Goal: Information Seeking & Learning: Get advice/opinions

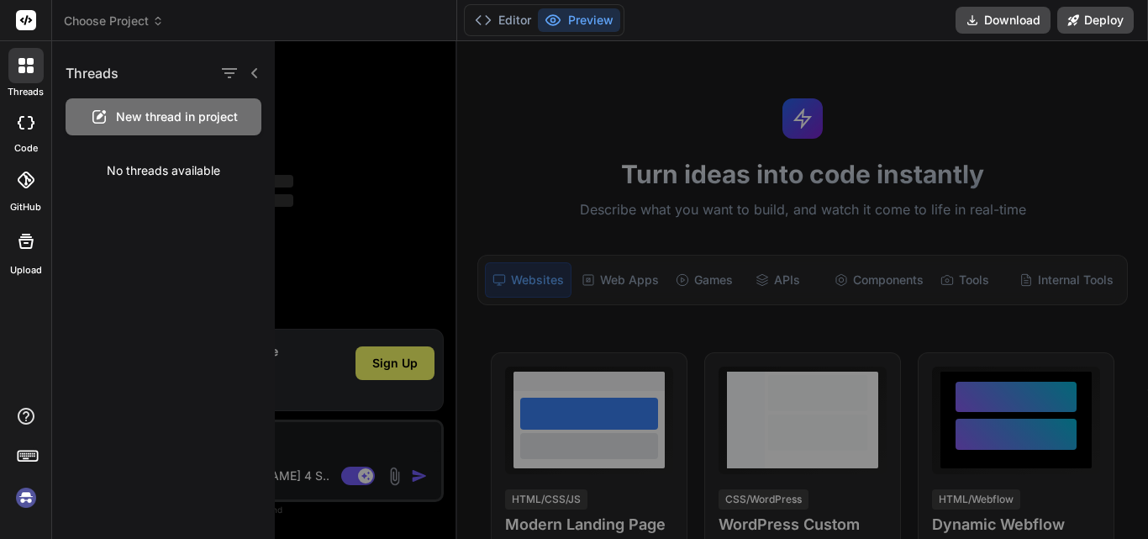
click at [464, 145] on div at bounding box center [738, 290] width 926 height 498
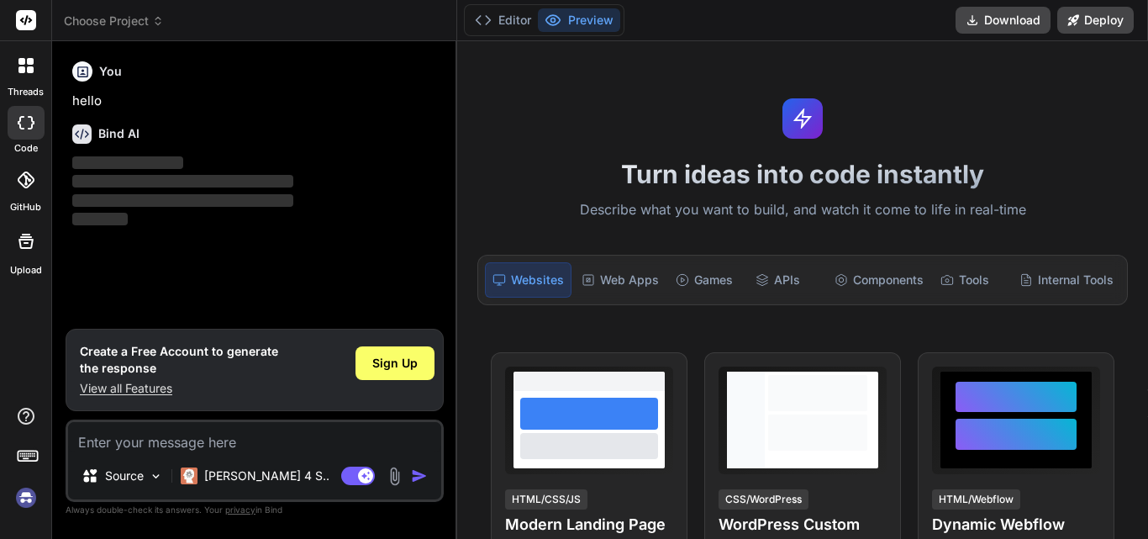
type textarea "x"
click at [165, 439] on textarea at bounding box center [254, 437] width 373 height 30
paste textarea "what are the reason for the segmentation fault"
type textarea "what are the reason for the segmentation fault"
type textarea "x"
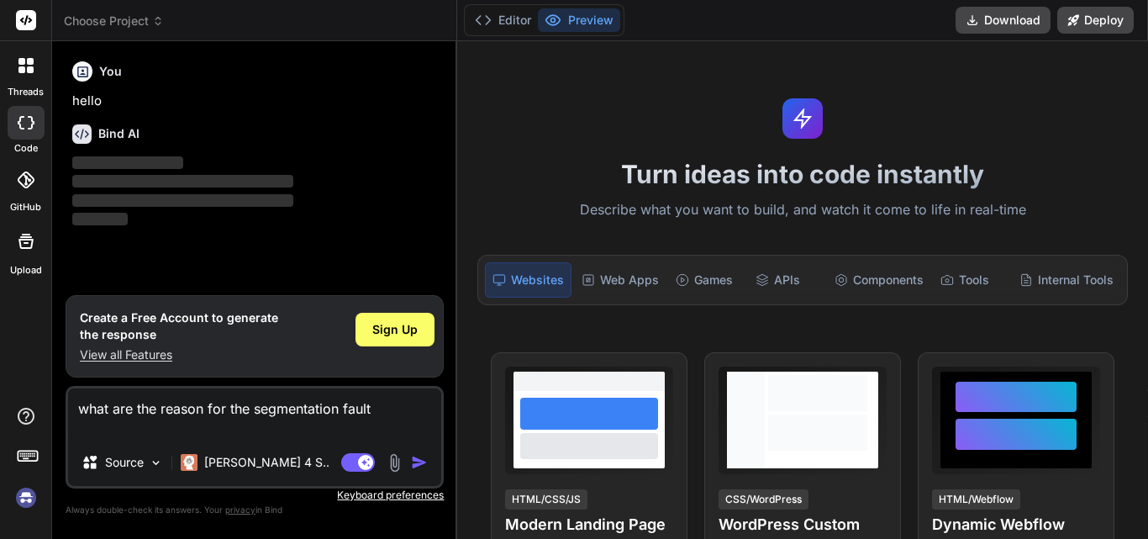
type textarea "what are the reason for the segmentation fault"
click at [430, 465] on button "button" at bounding box center [423, 462] width 24 height 17
click at [412, 465] on img "button" at bounding box center [419, 462] width 17 height 17
click at [382, 318] on div "Sign Up" at bounding box center [395, 330] width 79 height 34
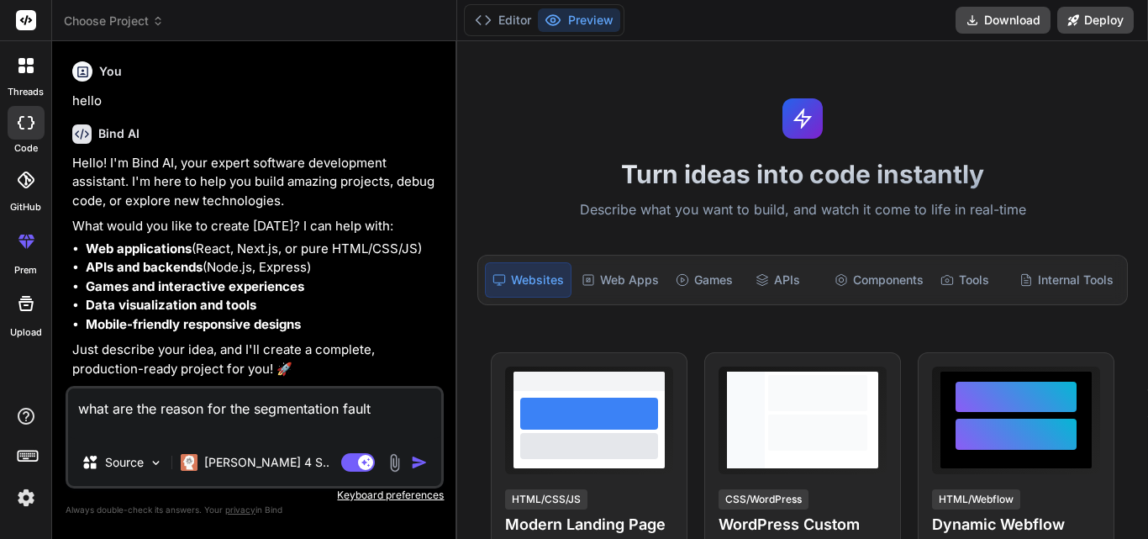
click at [417, 458] on img "button" at bounding box center [419, 462] width 17 height 17
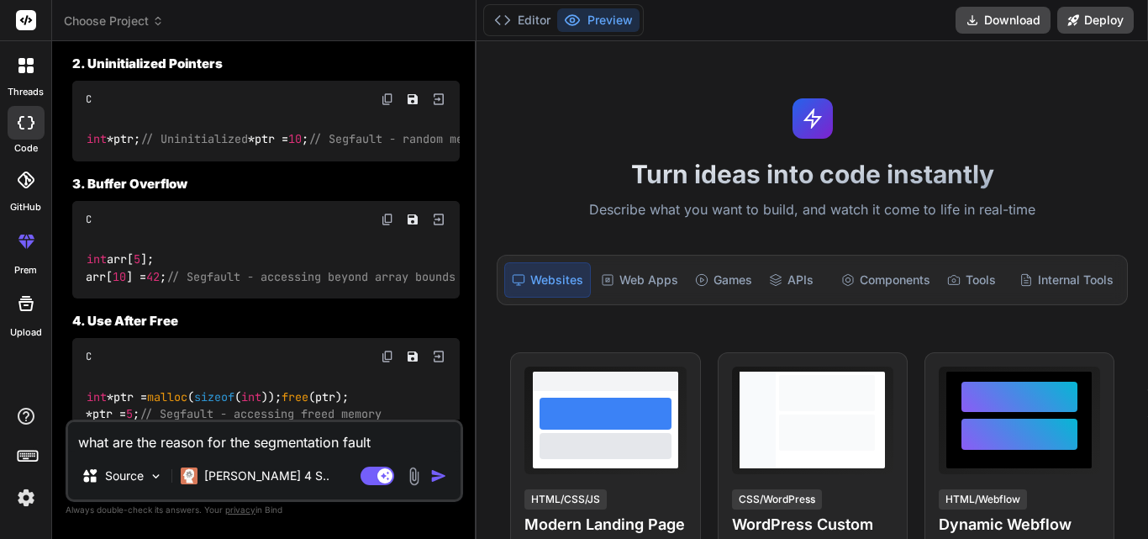
scroll to position [789, 0]
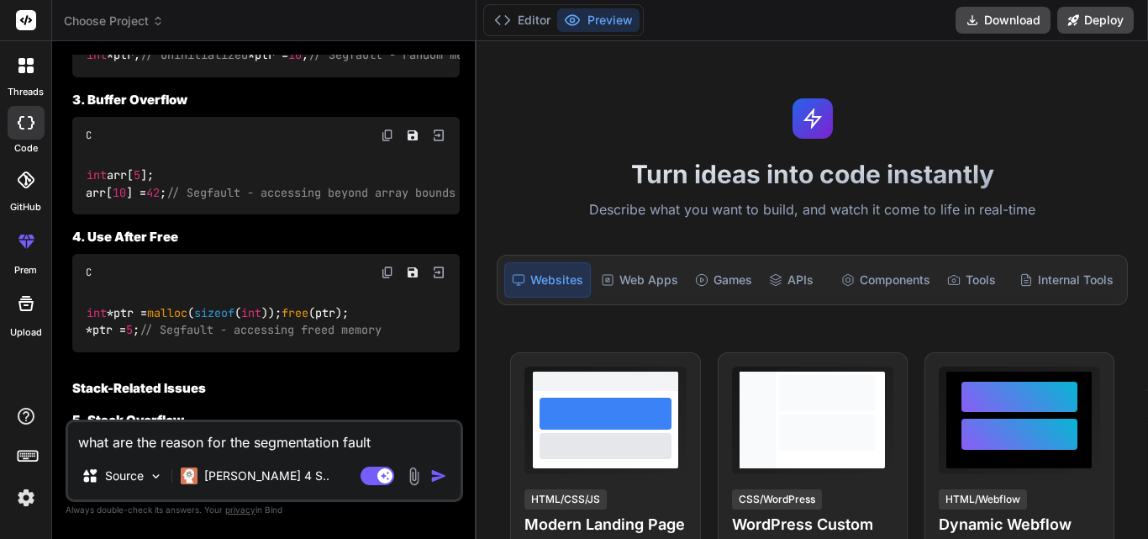
type textarea "x"
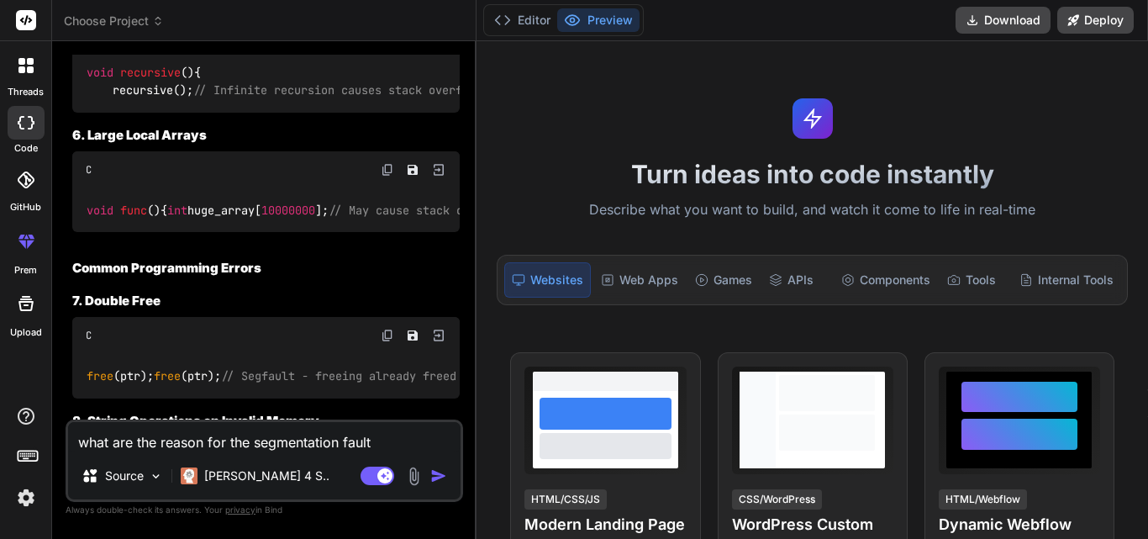
scroll to position [1209, 0]
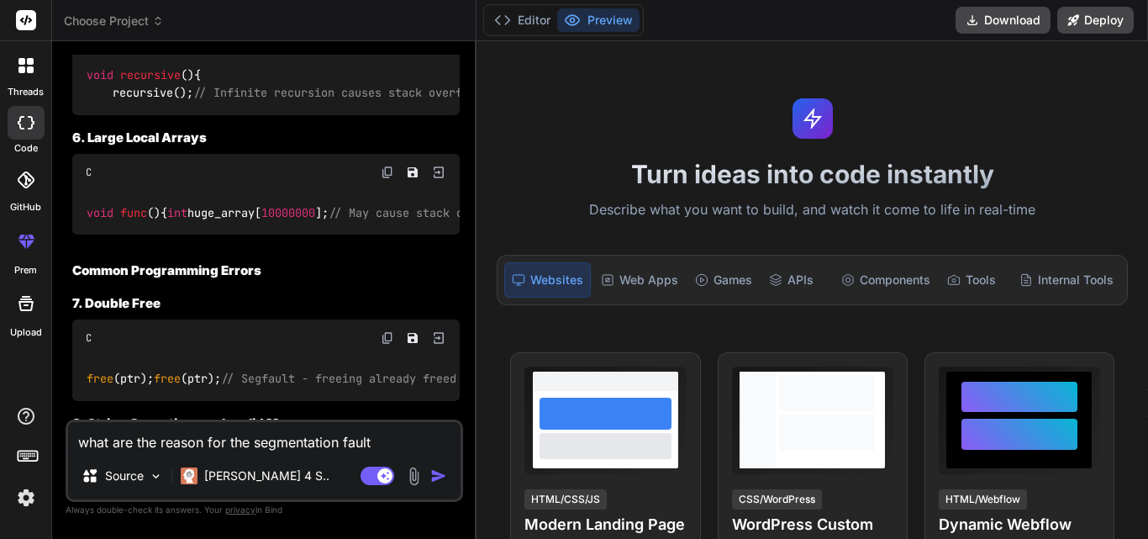
drag, startPoint x: 163, startPoint y: 309, endPoint x: 55, endPoint y: 271, distance: 114.9
click at [55, 271] on div "Bind AI Web Search Created with Pixso. Code Generator You hello Bind AI Hello! …" at bounding box center [264, 289] width 425 height 497
copy code "void func () { int huge_array[ 10000000 ]; // May cause stack overflow }"
click at [151, 446] on textarea "what are the reason for the segmentation fault" at bounding box center [264, 437] width 393 height 30
paste textarea "void func() { int huge_array[10000000]; // May cause stack overflow }"
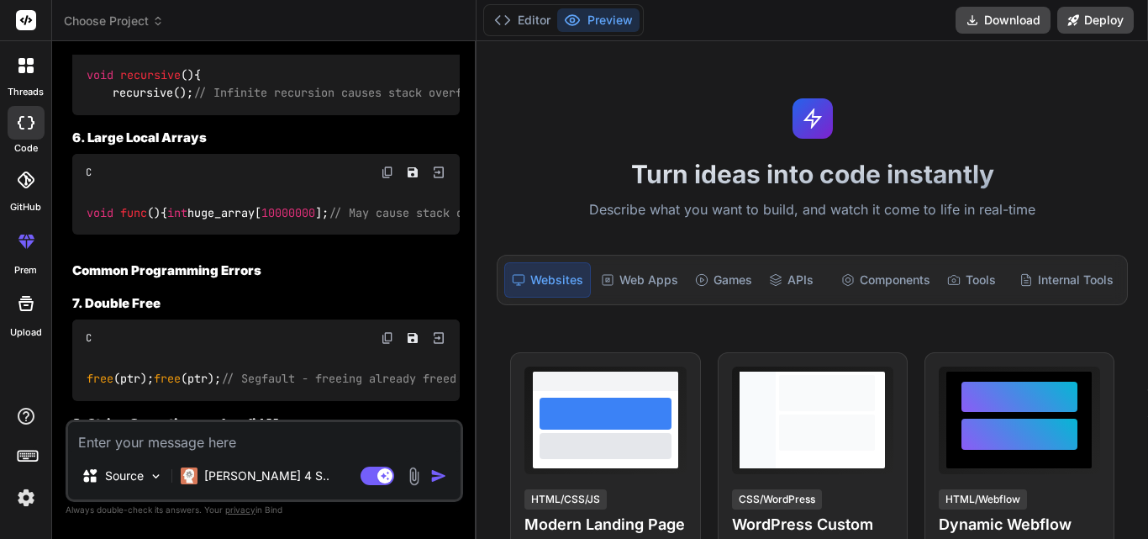
type textarea "void func() { int huge_array[10000000]; // May cause stack overflow }"
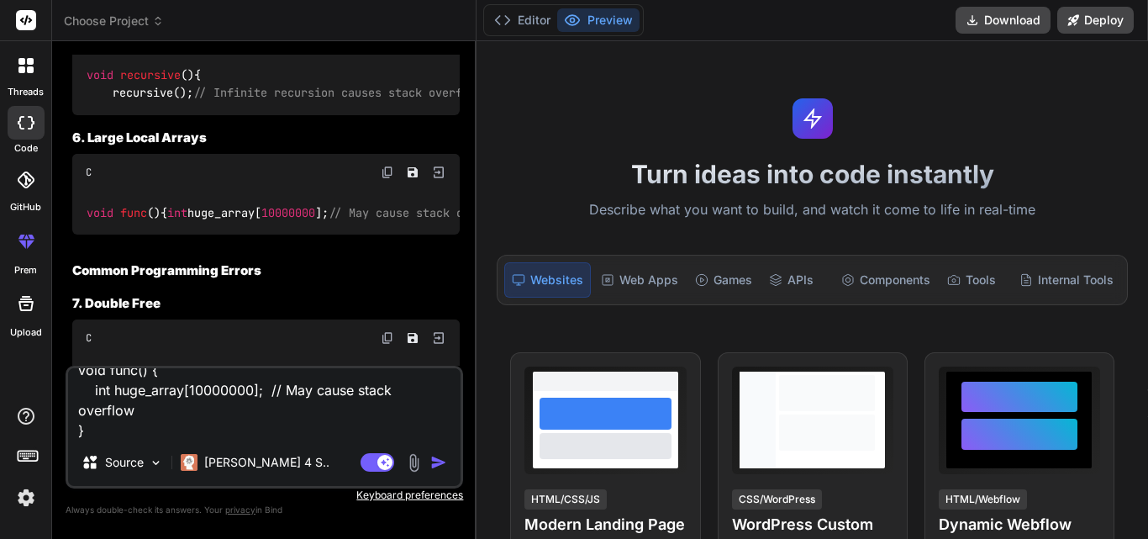
type textarea "x"
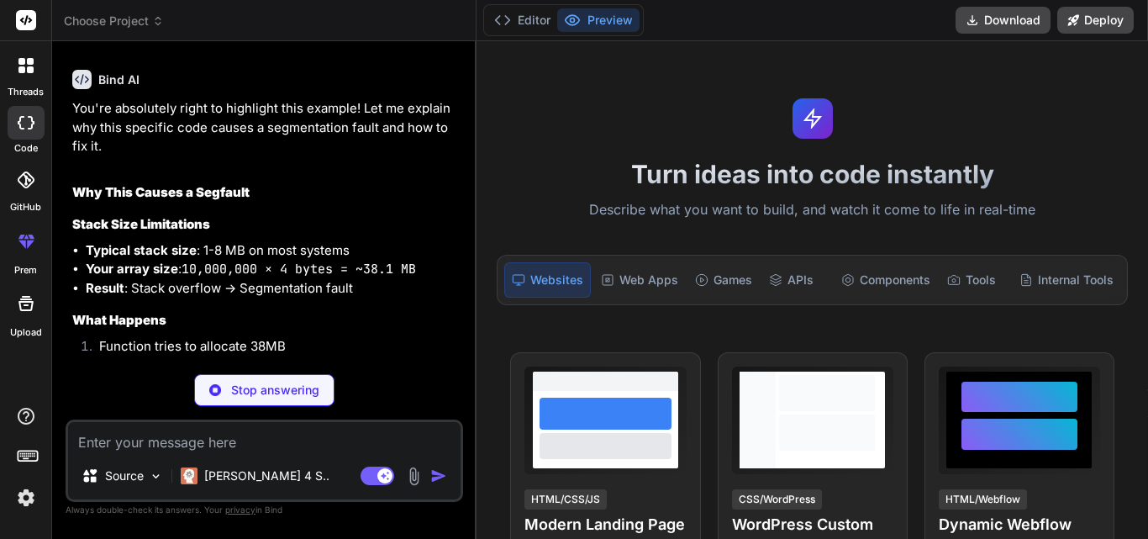
scroll to position [2614, 0]
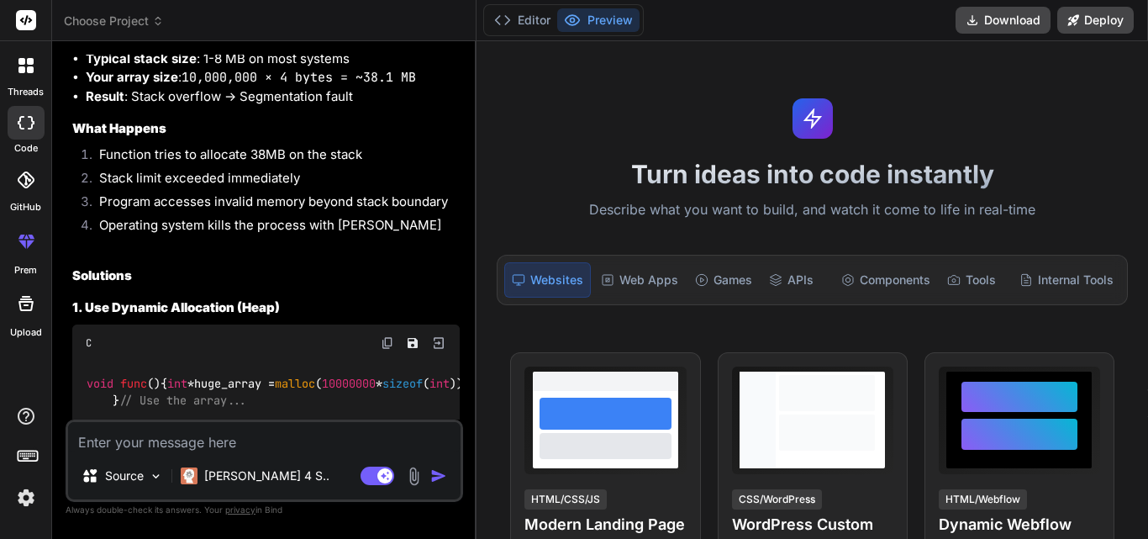
type textarea "x"
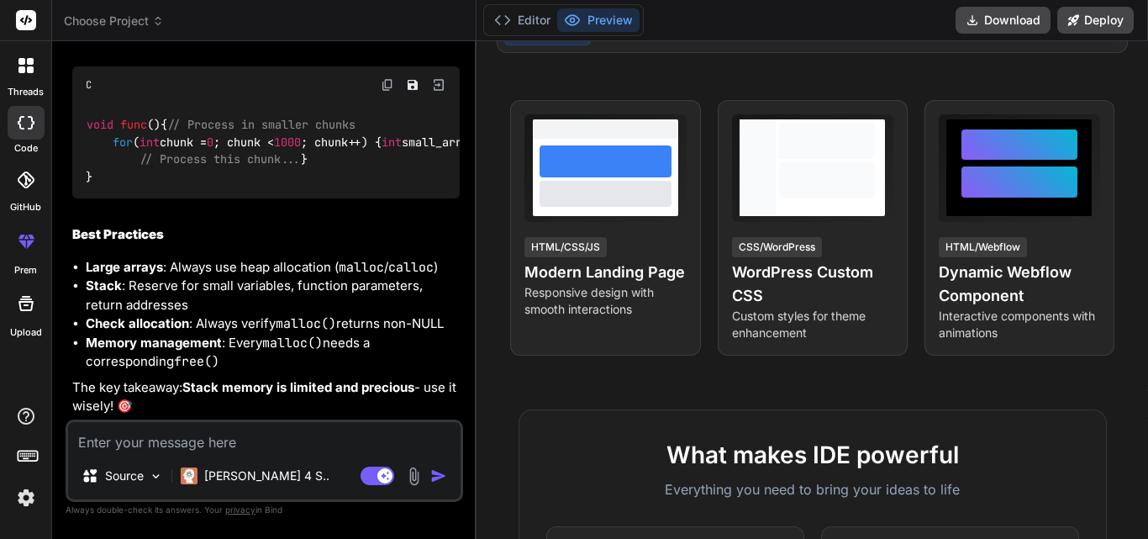
scroll to position [3422, 0]
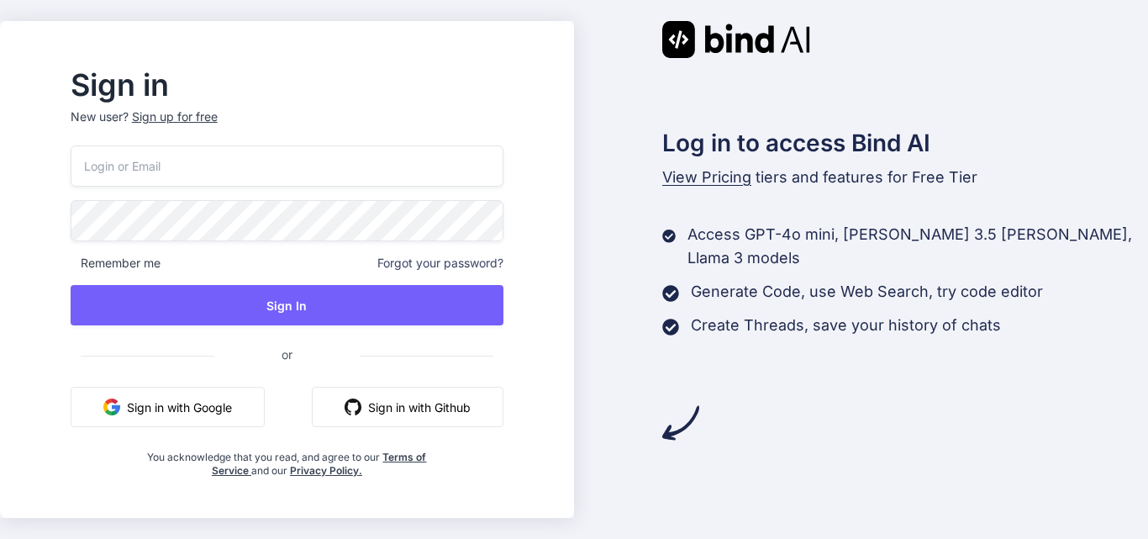
type input "[EMAIL_ADDRESS][DOMAIN_NAME]"
click at [225, 409] on button "Sign in with Google" at bounding box center [168, 407] width 194 height 40
